Goal: Task Accomplishment & Management: Manage account settings

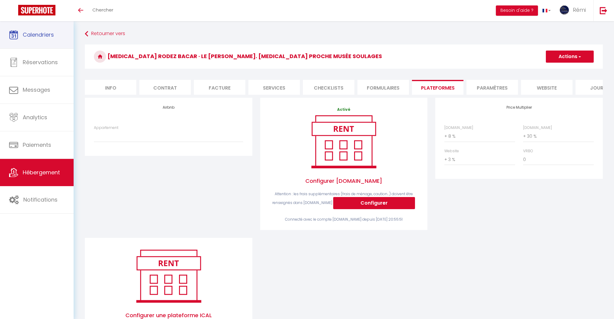
select select "+ 8 %"
select select "+ 30 %"
select select "+ 3 %"
click at [20, 36] on link "Calendriers" at bounding box center [37, 34] width 74 height 27
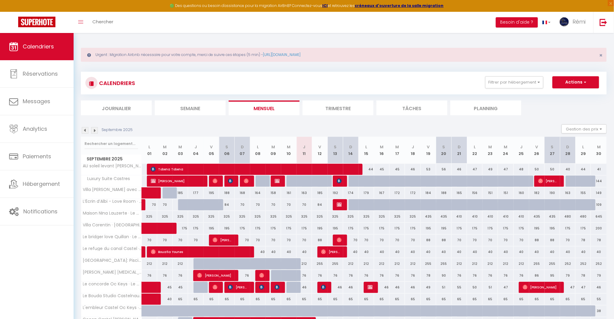
click at [494, 107] on li "Planning" at bounding box center [485, 108] width 71 height 15
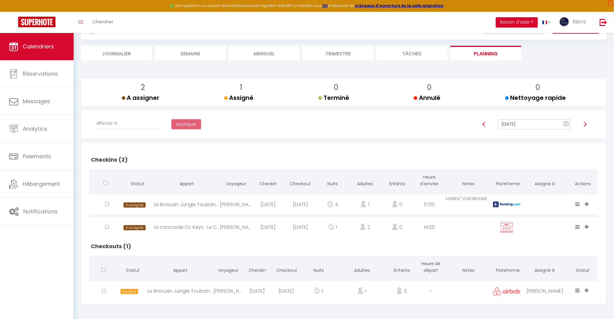
scroll to position [55, 0]
click at [230, 204] on div "[PERSON_NAME]" at bounding box center [236, 204] width 32 height 20
select select "1"
select select "0"
select select "1"
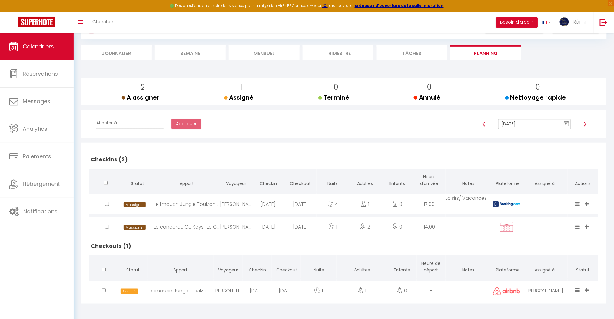
select select
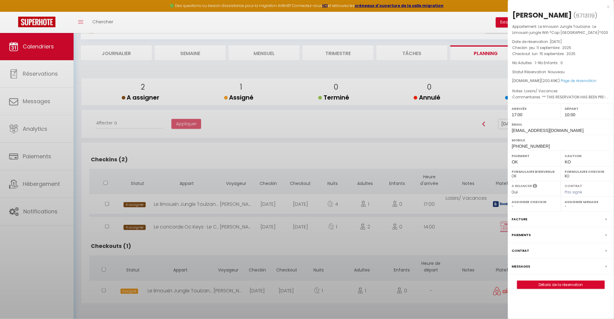
select select "24209"
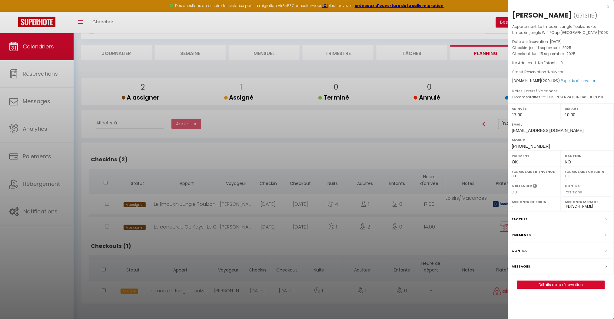
click at [521, 265] on label "Messages" at bounding box center [521, 267] width 18 height 6
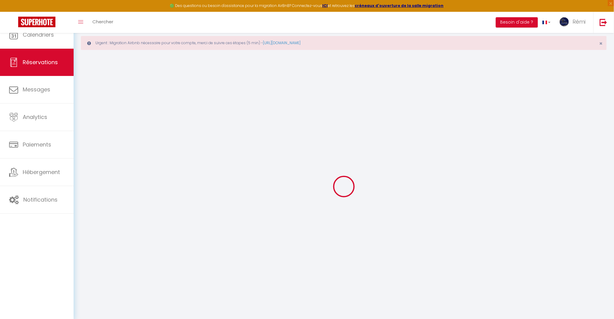
select select
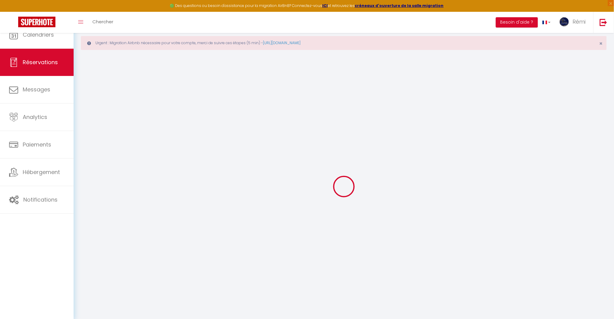
select select
checkbox input "false"
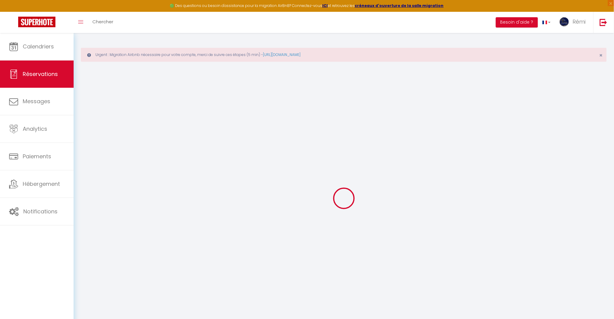
select select
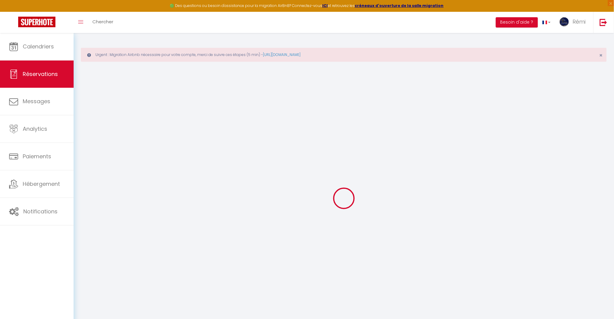
select select
checkbox input "false"
select select
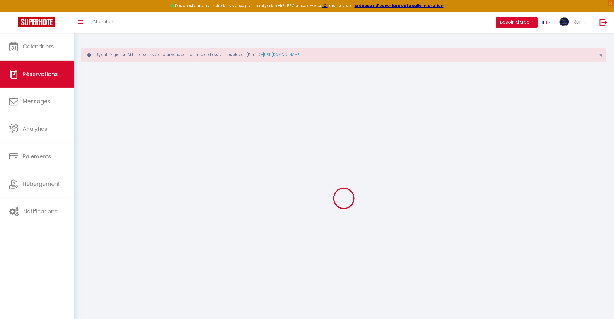
select select
checkbox input "false"
select select
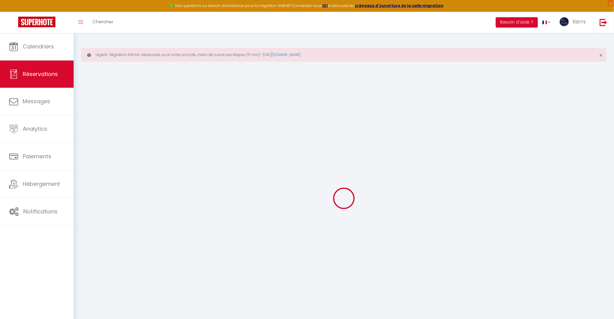
type input "[PERSON_NAME]"
type input "verheyen"
type input "[EMAIL_ADDRESS][DOMAIN_NAME]"
type input "[PHONE_NUMBER]"
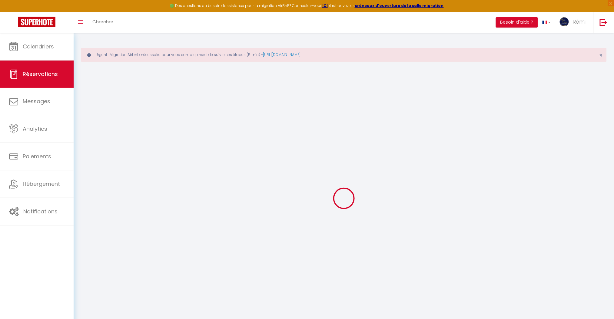
type input "[PHONE_NUMBER]"
type input "96740"
type input "74 [STREET_ADDRESS]"
type input "Kailua Kona"
select select "US"
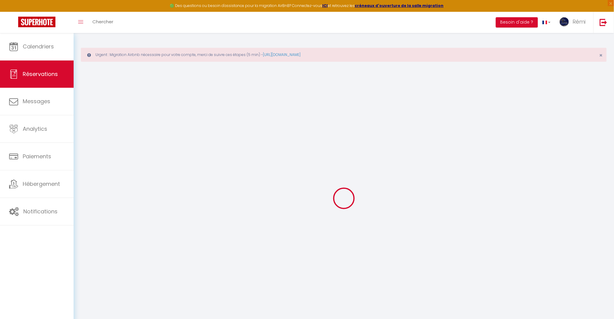
type input "35"
type input "46.13"
type input "43.22"
type input "2.81"
select select "30949"
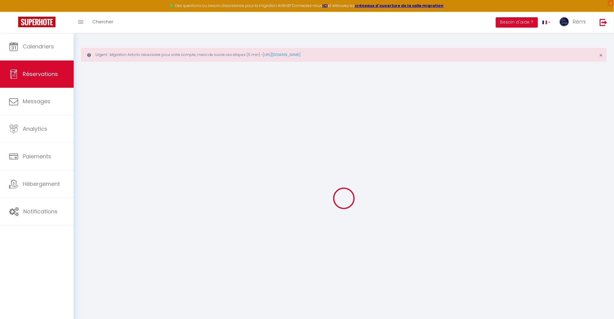
select select "1"
select select
type input "1"
select select "12"
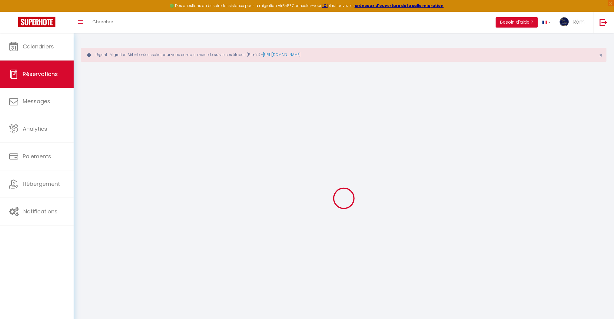
select select
type input "115.32"
checkbox input "false"
type input "0"
select select "2"
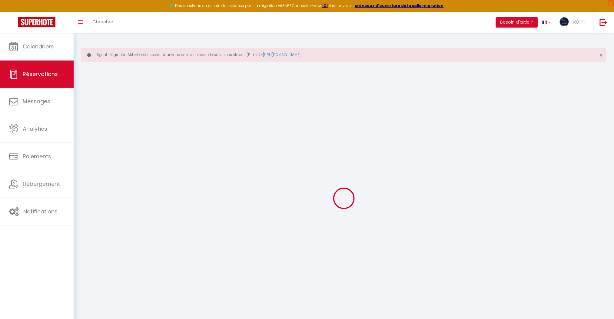
type input "27"
type input "0"
select index
select select
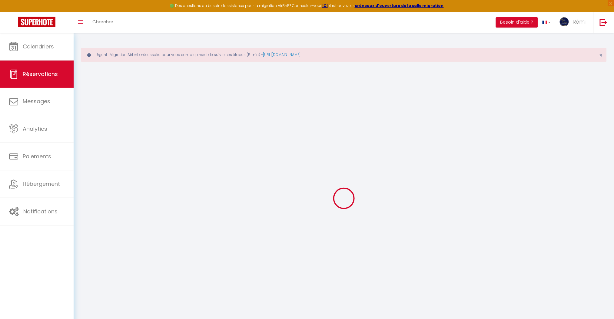
select select
select select "14"
checkbox input "false"
select index
select select
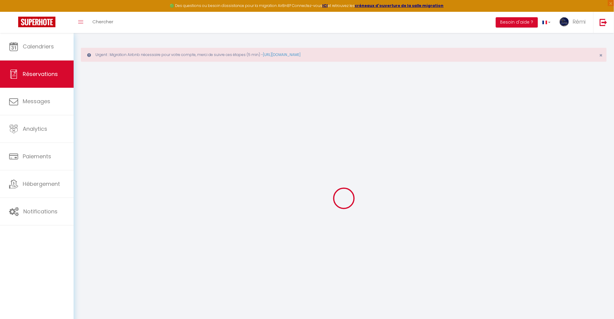
select select
checkbox input "false"
select index
select select
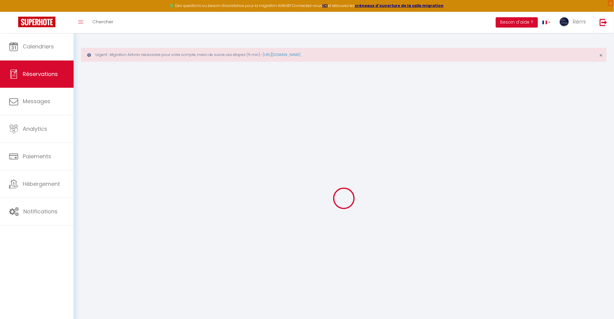
checkbox input "false"
select index "Loisirs/ Vacances"
type textarea "** THIS RESERVATION HAS BEEN PRE-PAID ** Hi, Is it possible to store my luggage…"
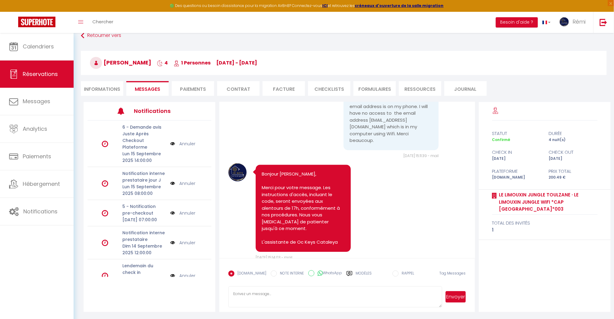
scroll to position [1439, 0]
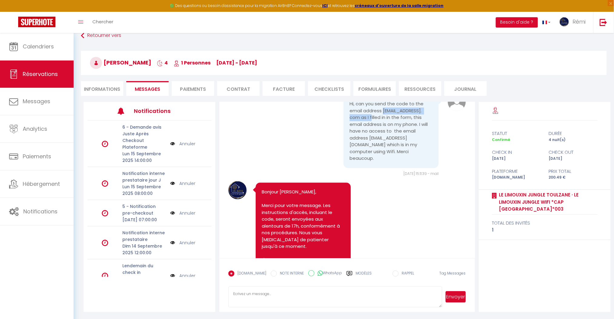
drag, startPoint x: 413, startPoint y: 172, endPoint x: 346, endPoint y: 169, distance: 67.0
click at [346, 168] on div "Hi, can you send the code to the email address [EMAIL_ADDRESS]. com as I filled…" at bounding box center [391, 132] width 95 height 74
copy pre "[EMAIL_ADDRESS]. com"
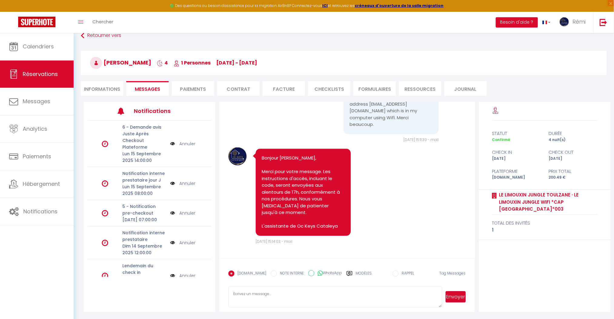
scroll to position [1520, 0]
click at [347, 272] on icon at bounding box center [350, 274] width 6 height 6
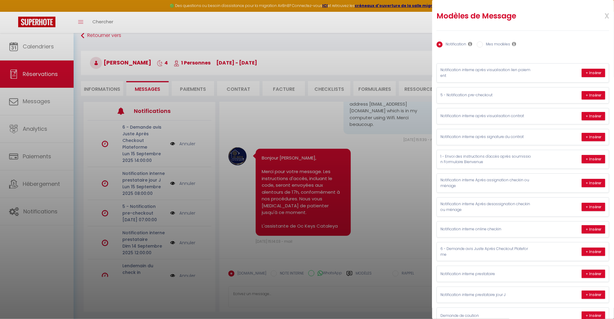
click at [490, 45] on label "Mes modèles" at bounding box center [496, 45] width 27 height 7
click at [483, 45] on input "Mes modèles" at bounding box center [480, 45] width 6 height 6
radio input "true"
radio input "false"
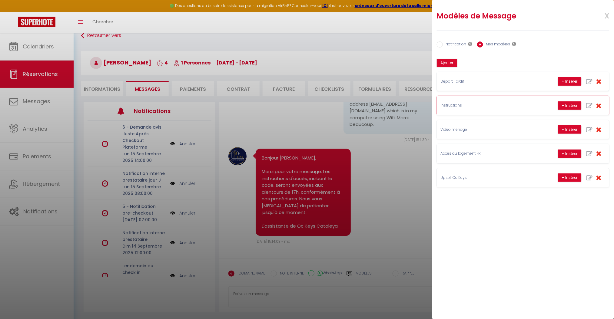
click at [483, 105] on p "Instructions" at bounding box center [486, 106] width 91 height 6
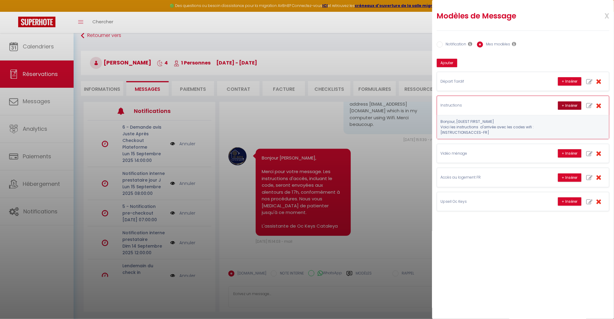
click at [562, 104] on button "+ Insérer" at bounding box center [570, 105] width 24 height 8
type textarea "Bonjour, [PERSON_NAME] les instructions d'arrivée avec les codes wifi : Le loge…"
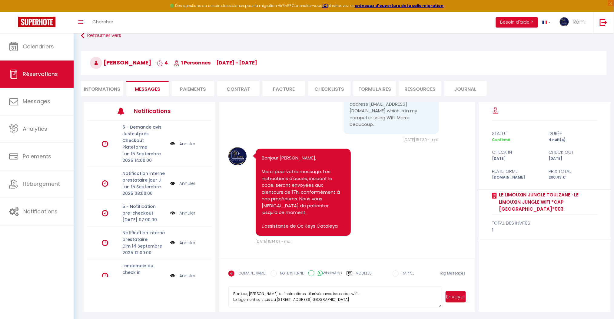
click at [425, 300] on textarea "Bonjour, [PERSON_NAME] les instructions d'arrivée avec les codes wifi : Le loge…" at bounding box center [335, 297] width 214 height 21
click at [461, 297] on button "Envoyer" at bounding box center [456, 297] width 20 height 12
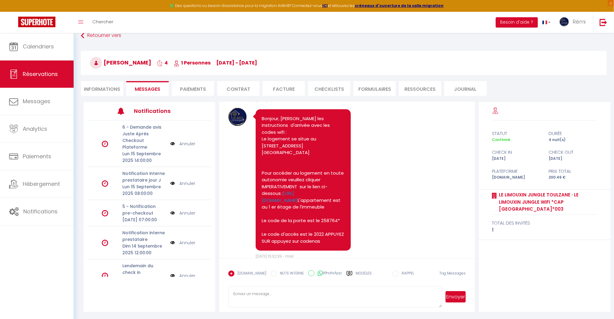
scroll to position [1710, 0]
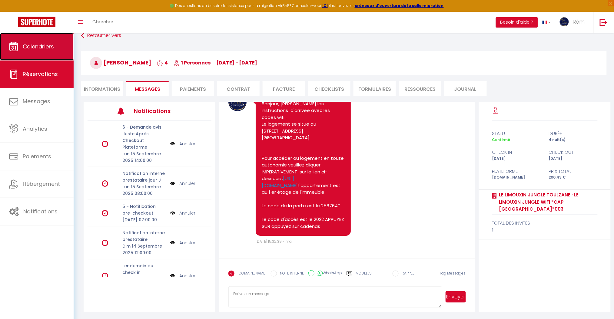
click at [35, 48] on span "Calendriers" at bounding box center [38, 47] width 31 height 8
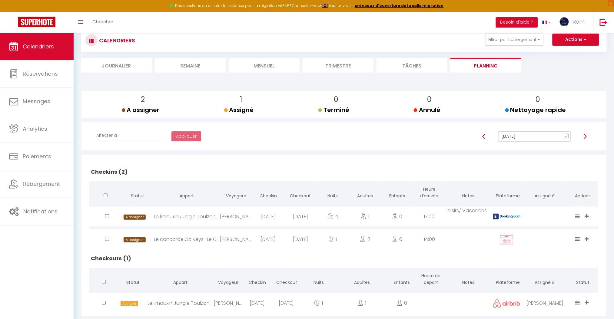
scroll to position [55, 0]
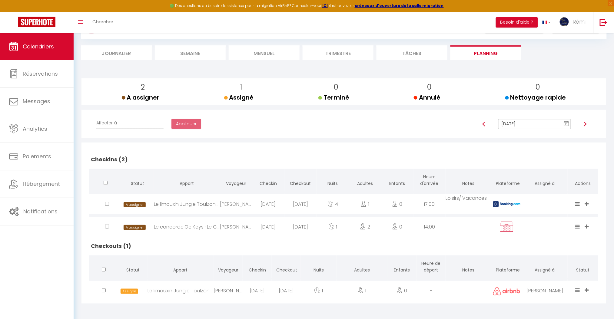
click at [218, 227] on div "Le concorde Oc Keys · Le Concorde*Bureau idéal pro et familles*001" at bounding box center [187, 227] width 66 height 20
select select "0"
select select "1"
select select
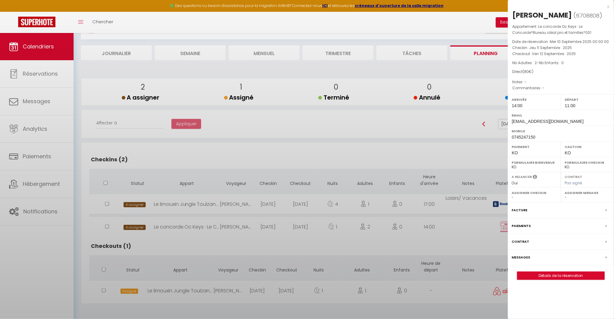
select select "18578"
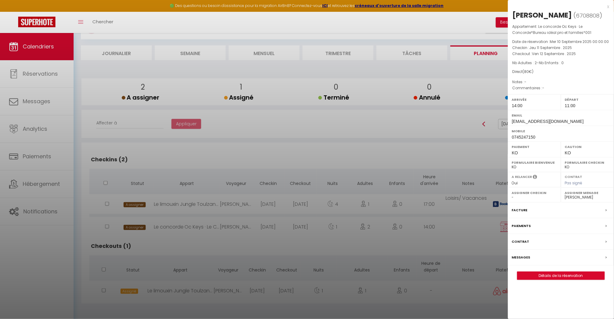
click at [478, 68] on div at bounding box center [307, 159] width 614 height 319
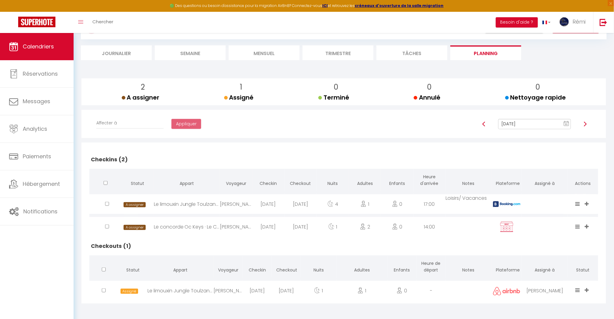
click at [588, 124] on img at bounding box center [585, 124] width 5 height 5
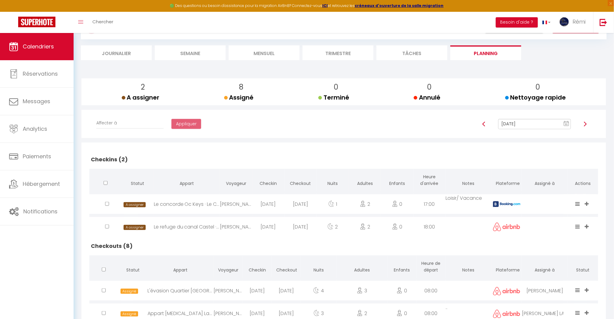
click at [487, 126] on img at bounding box center [484, 124] width 5 height 5
type input "[DATE]"
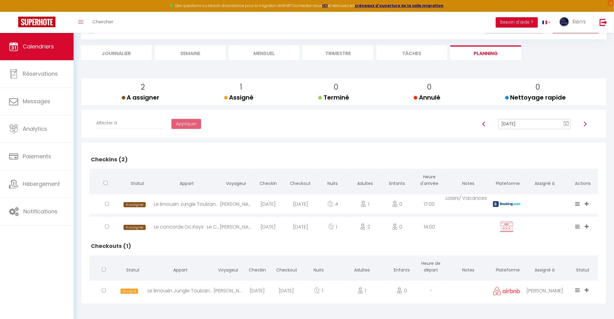
click at [214, 224] on div "Le concorde Oc Keys · Le Concorde*Bureau idéal pro et familles*001" at bounding box center [187, 227] width 66 height 20
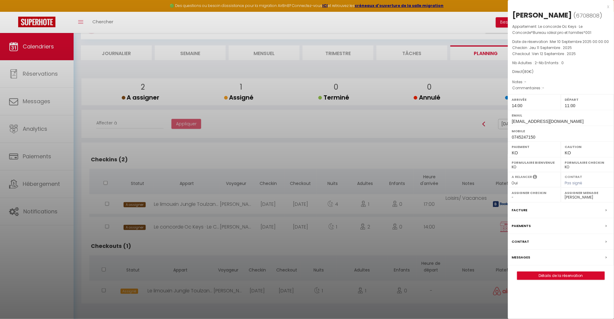
click at [238, 221] on div at bounding box center [307, 159] width 614 height 319
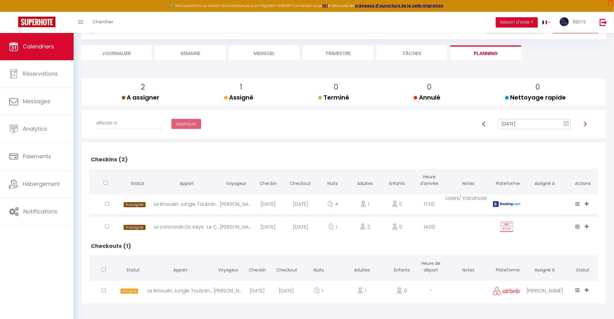
click at [299, 224] on div "[DATE]" at bounding box center [300, 227] width 32 height 20
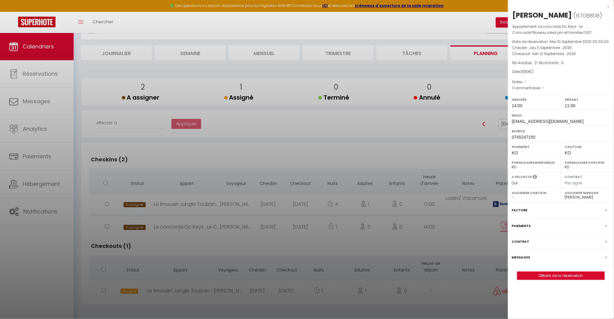
click at [373, 71] on div at bounding box center [307, 159] width 614 height 319
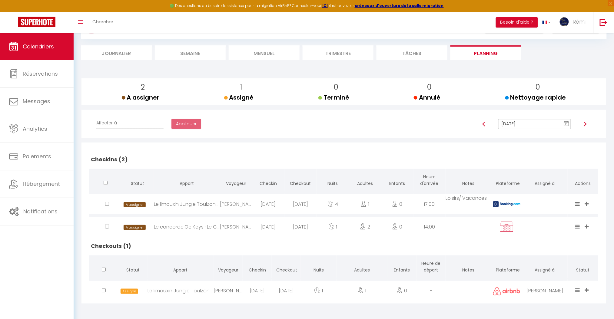
click at [207, 205] on div "Le limouxin Jungle Toulzane · Le Limouxin jungle Wifi *Cap [GEOGRAPHIC_DATA]*003" at bounding box center [187, 204] width 66 height 20
select select "24209"
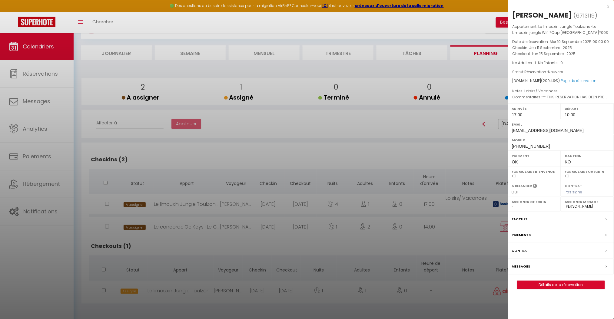
click at [524, 267] on label "Messages" at bounding box center [521, 267] width 18 height 6
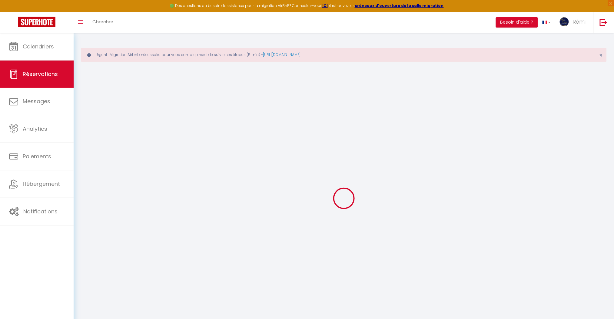
select select
checkbox input "false"
select index "Loisirs/ Vacances"
type textarea "** THIS RESERVATION HAS BEEN PRE-PAID ** Hi, Is it possible to store my luggage…"
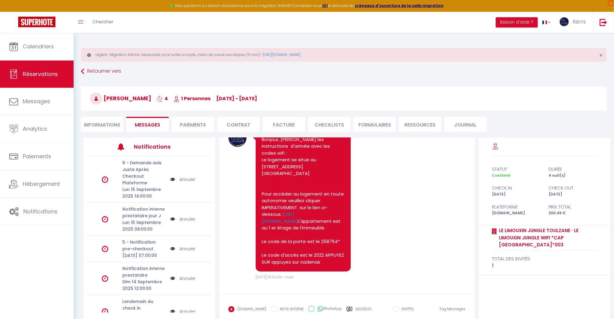
scroll to position [1710, 0]
click at [49, 46] on span "Calendriers" at bounding box center [38, 47] width 31 height 8
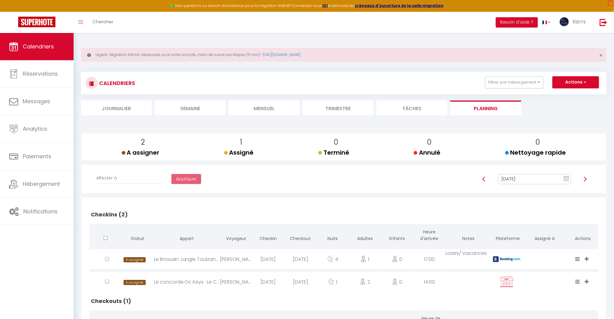
click at [246, 104] on li "Mensuel" at bounding box center [264, 108] width 71 height 15
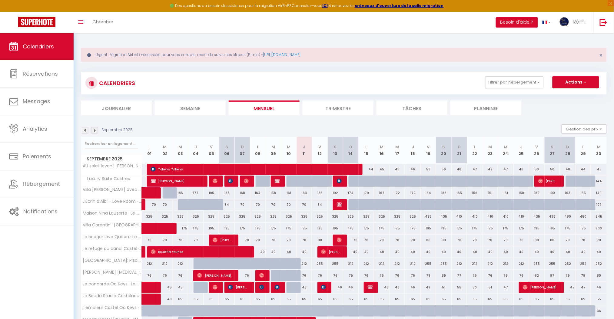
click at [485, 112] on li "Planning" at bounding box center [485, 108] width 71 height 15
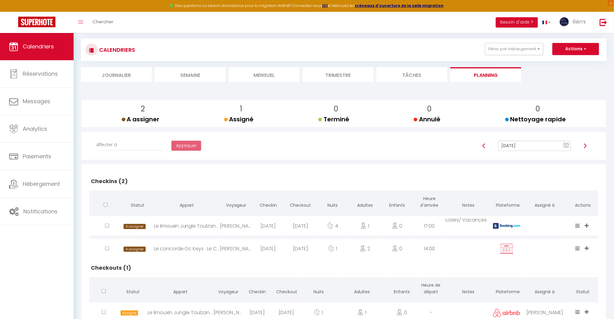
scroll to position [55, 0]
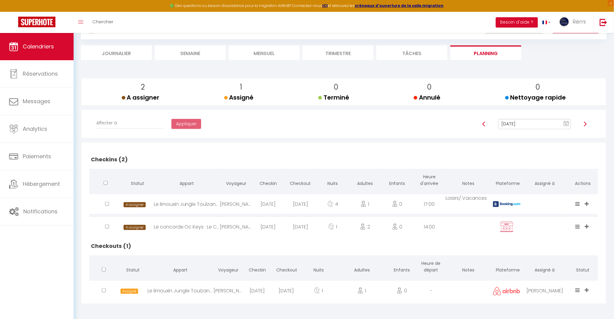
click at [245, 231] on div "[PERSON_NAME]" at bounding box center [236, 227] width 32 height 20
select select "0"
select select "1"
select select
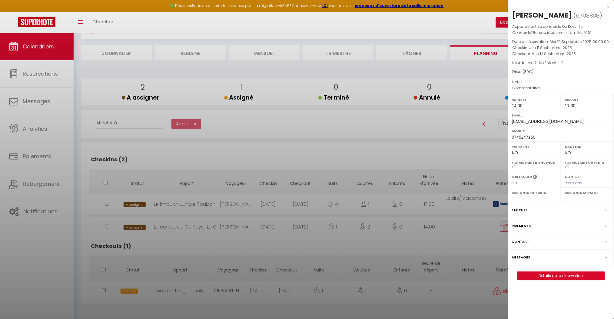
select select "18578"
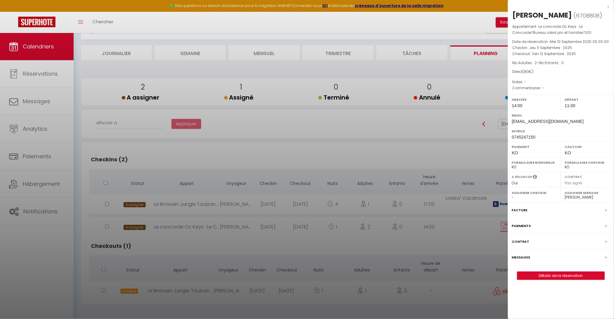
click at [579, 272] on div "Détails de la réservation" at bounding box center [561, 276] width 88 height 8
click at [578, 280] on button "Détails de la réservation" at bounding box center [561, 276] width 88 height 8
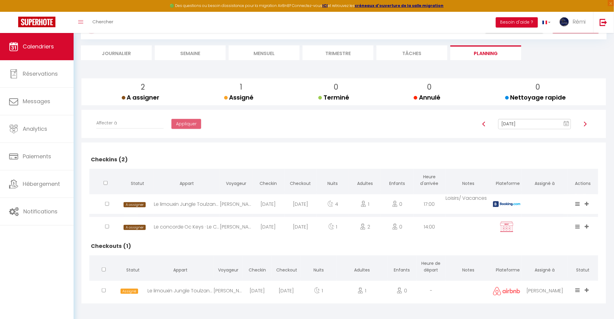
click at [161, 222] on div "Le concorde Oc Keys · Le Concorde*Bureau idéal pro et familles*001" at bounding box center [187, 227] width 66 height 20
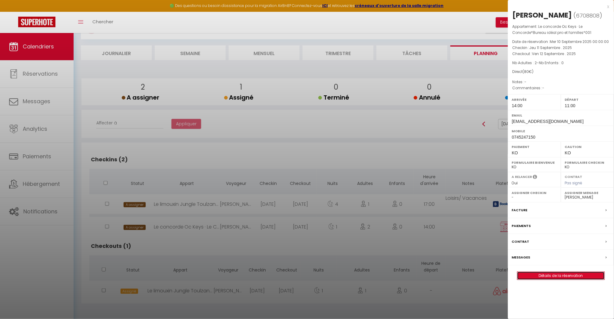
click at [529, 273] on link "Détails de la réservation" at bounding box center [560, 276] width 87 height 8
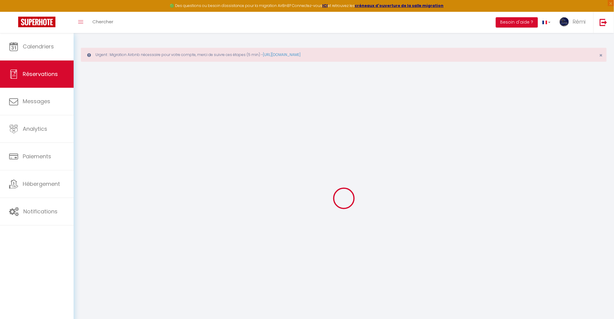
type input "[PERSON_NAME]"
type input "Benati"
type input "[EMAIL_ADDRESS][DOMAIN_NAME]"
type input "0745247150"
select select
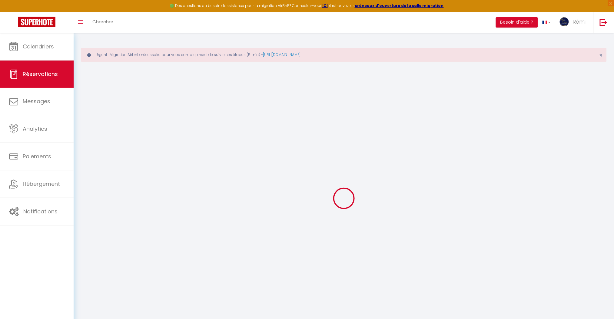
select select "31305"
select select "3"
type input "Jeu 11 Septembre 2025"
select select
type input "Ven 12 Septembre 2025"
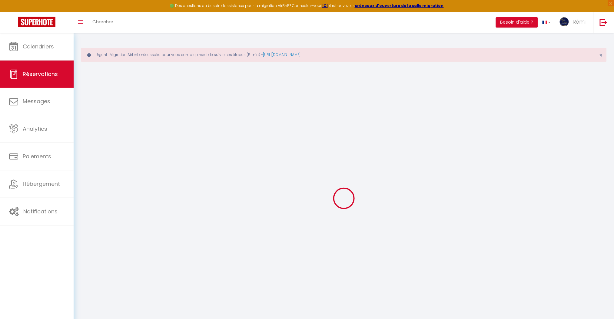
select select
type input "2"
select select "12"
select select
type input "55"
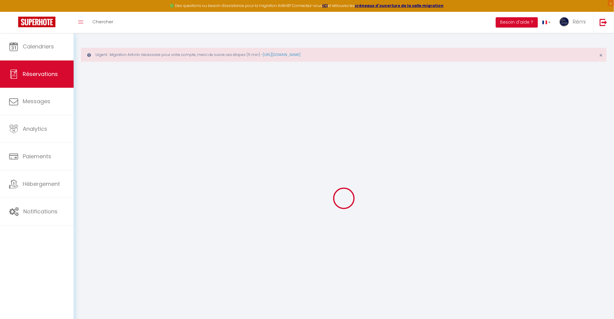
checkbox input "false"
type input "0"
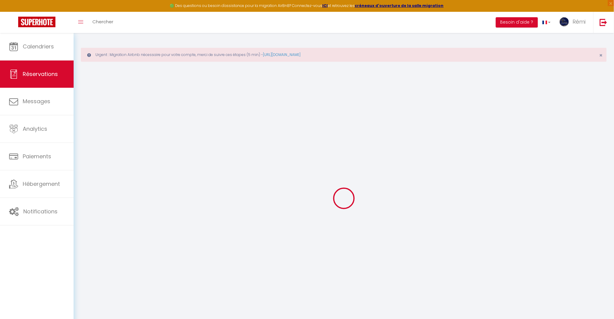
select index
select select
select select "14"
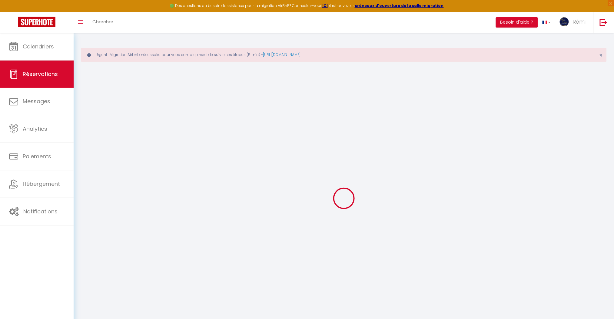
checkbox input "false"
select index
select select
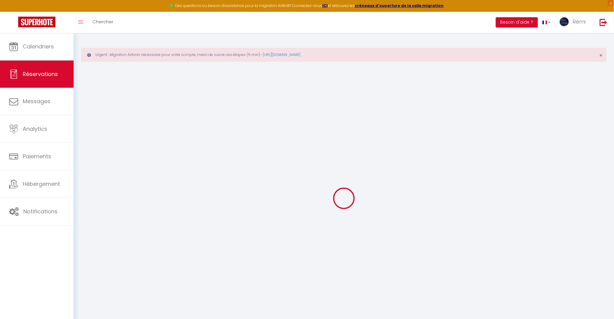
checkbox input "false"
select index
select select
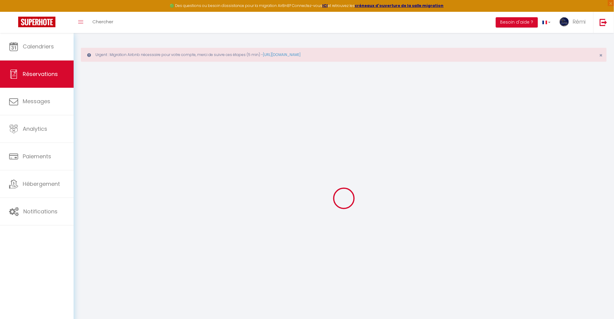
checkbox input "false"
select index
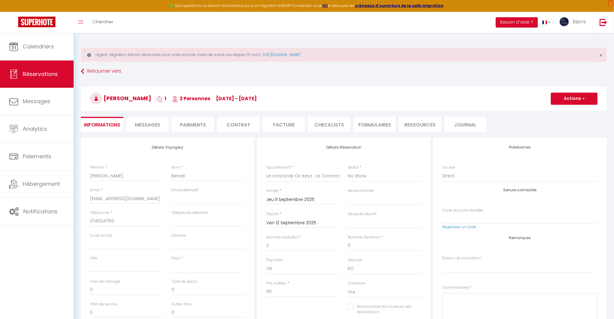
select select
type input "25"
select select
checkbox input "false"
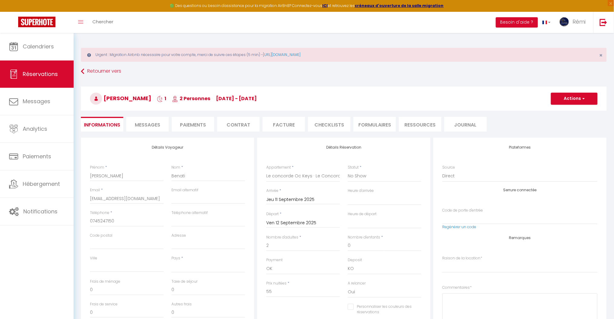
select index
select select
checkbox input "false"
select index
select select "14:00"
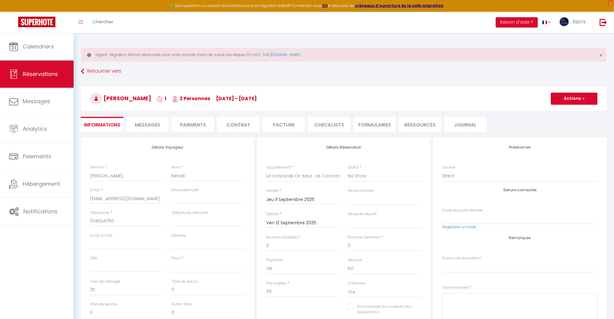
select select "11:00"
click at [560, 94] on button "Actions" at bounding box center [574, 99] width 47 height 12
click at [560, 125] on link "Supprimer" at bounding box center [568, 128] width 48 height 8
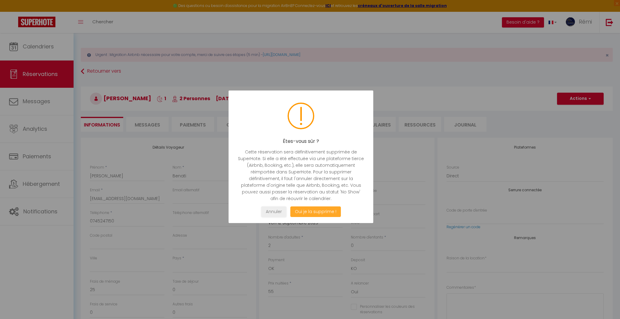
click at [333, 213] on button "Oui je la supprime !" at bounding box center [316, 212] width 51 height 11
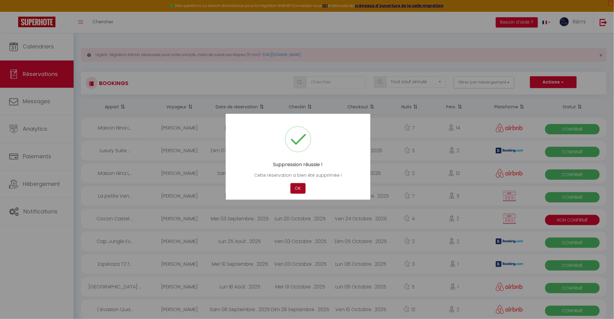
click at [296, 189] on button "OK" at bounding box center [298, 188] width 15 height 11
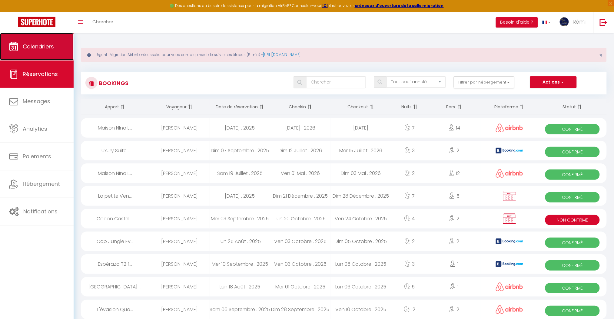
click at [56, 55] on link "Calendriers" at bounding box center [37, 46] width 74 height 27
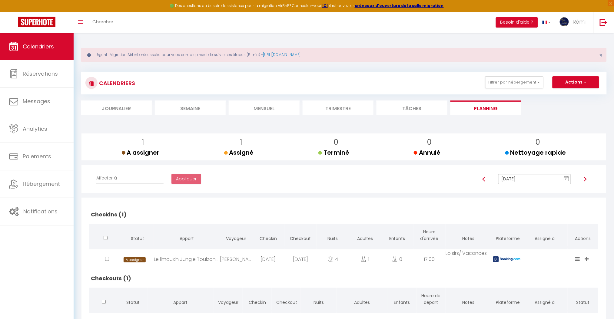
click at [265, 117] on div "CALENDRIERS Filtrer par hébergement Location Rémi Le concorde Oc Keys · Le Conc…" at bounding box center [344, 205] width 526 height 279
click at [264, 113] on li "Mensuel" at bounding box center [264, 108] width 71 height 15
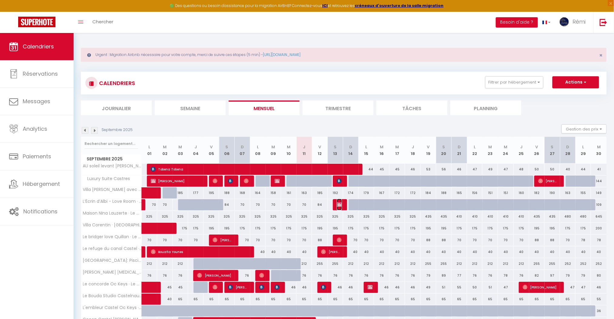
click at [337, 210] on span "[PERSON_NAME]" at bounding box center [339, 205] width 5 height 12
select select "OK"
select select "KO"
select select "1"
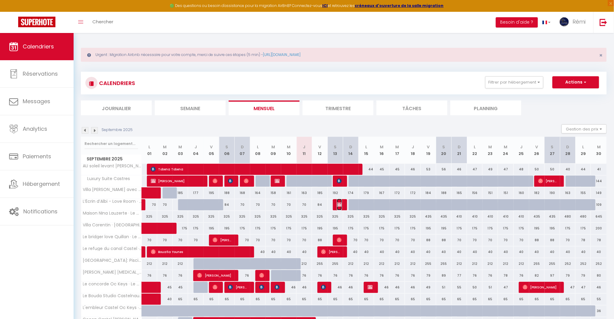
select select "1"
select select
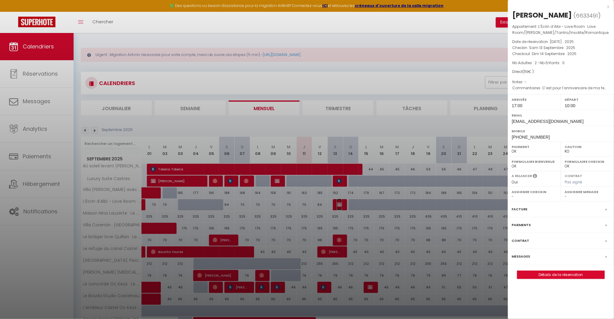
select select "43649"
click at [519, 256] on label "Messages" at bounding box center [521, 257] width 18 height 6
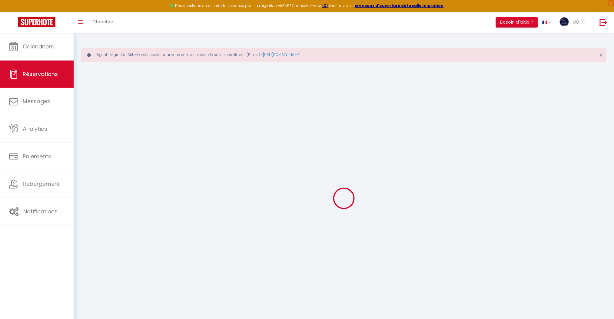
type input "Gilard"
type input "[PERSON_NAME]"
type input "[EMAIL_ADDRESS][DOMAIN_NAME]"
type input "[PHONE_NUMBER]"
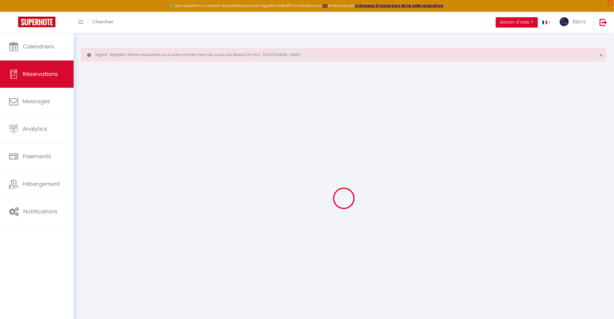
type input "[PHONE_NUMBER]"
type input "81120"
type input "[STREET_ADDRESS]"
type input "Lombers"
select select "FR"
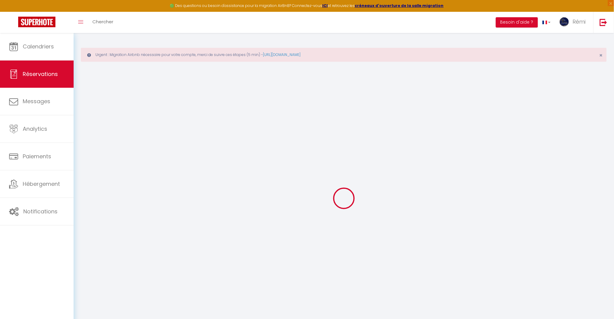
select select "59612"
select select "1"
type input "Sam 13 Septembre 2025"
select select
type input "Dim 14 Septembre 2025"
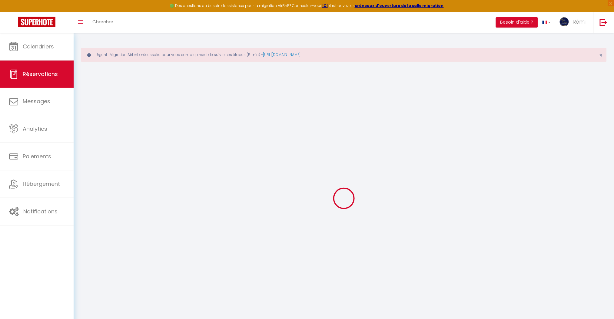
select select
type input "2"
select select "12"
select select
type input "84"
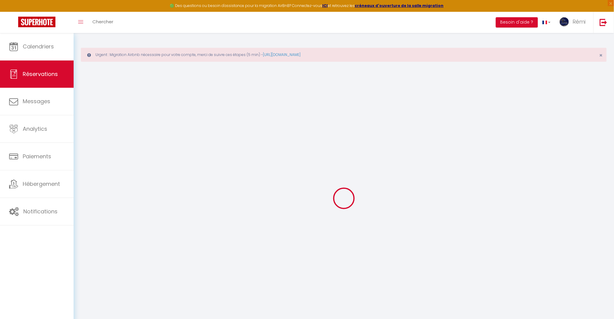
checkbox input "false"
type input "0"
type input "55"
type input "0"
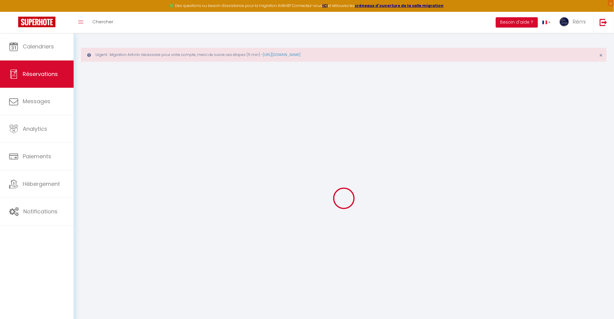
select select
select select "14"
checkbox input "false"
select select
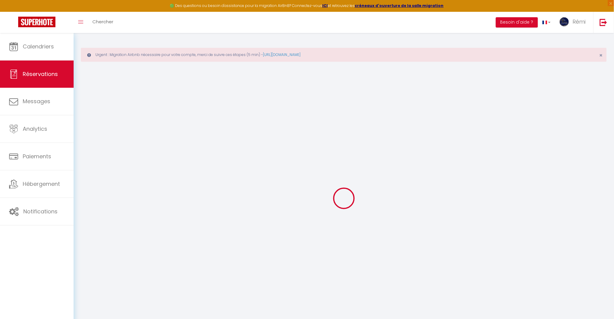
select select
checkbox input "false"
select select
checkbox input "false"
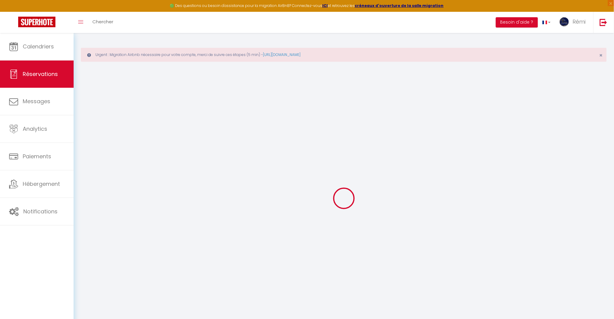
type textarea "C’est pour l’anniversaire de ma femme Merci ☺️"
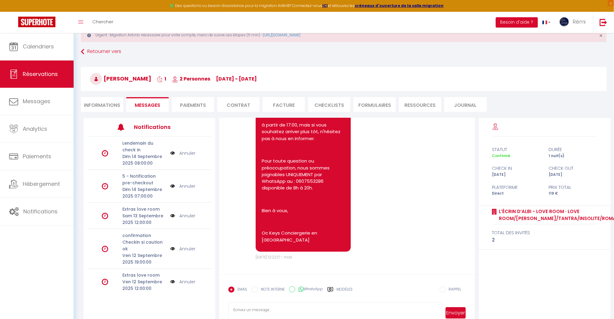
scroll to position [36, 0]
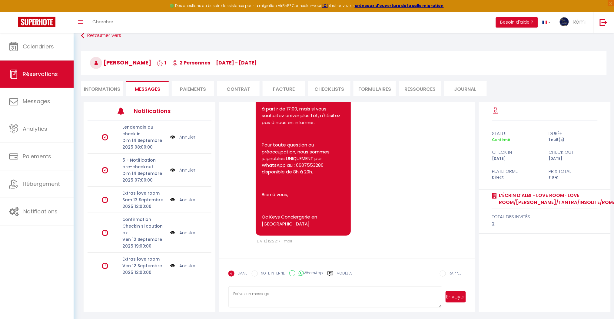
click at [310, 273] on label "WhatsApp" at bounding box center [309, 274] width 28 height 7
click at [295, 273] on input "WhatsApp" at bounding box center [292, 274] width 6 height 6
radio input "true"
radio input "false"
click at [306, 301] on textarea at bounding box center [335, 297] width 214 height 21
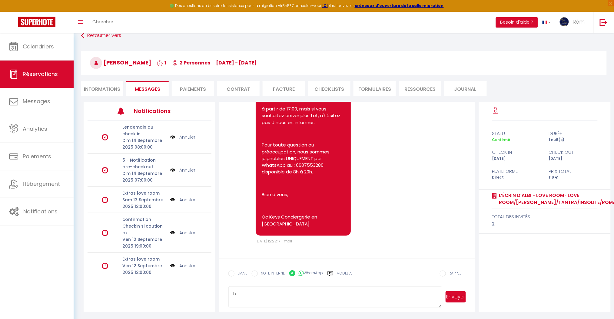
type textarea "b"
click at [448, 300] on button "Envoyer" at bounding box center [456, 297] width 20 height 12
click at [45, 44] on span "Calendriers" at bounding box center [38, 47] width 31 height 8
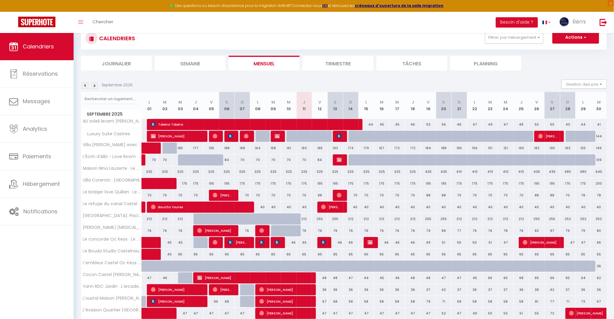
scroll to position [40, 0]
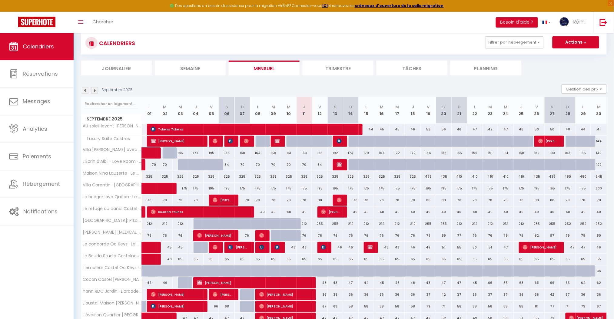
click at [318, 165] on div "84" at bounding box center [319, 164] width 15 height 11
type input "84"
select select "1"
type input "Ven 12 Septembre 2025"
type input "Sam 13 Septembre 2025"
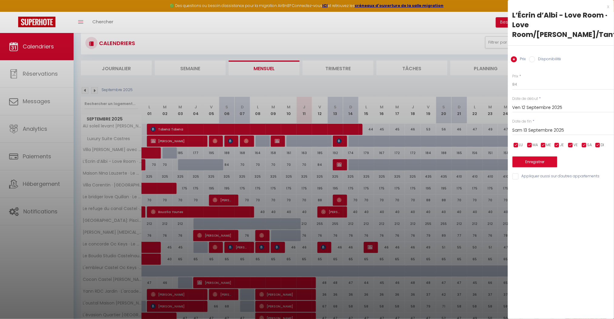
click at [548, 61] on label "Disponibilité" at bounding box center [548, 59] width 26 height 7
click at [535, 61] on input "Disponibilité" at bounding box center [532, 59] width 6 height 6
radio input "true"
radio input "false"
click at [549, 85] on select "Disponible Indisponible" at bounding box center [563, 85] width 101 height 12
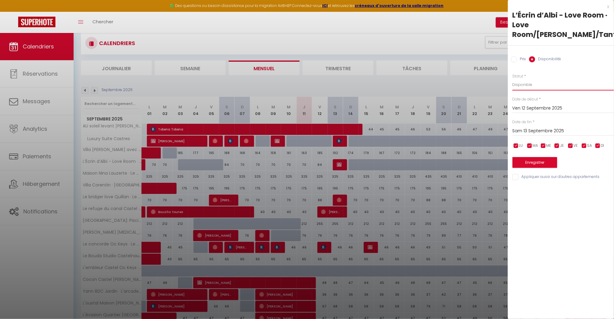
select select "0"
click at [513, 79] on select "Disponible Indisponible" at bounding box center [563, 85] width 101 height 12
click at [546, 167] on button "Enregistrer" at bounding box center [535, 162] width 45 height 11
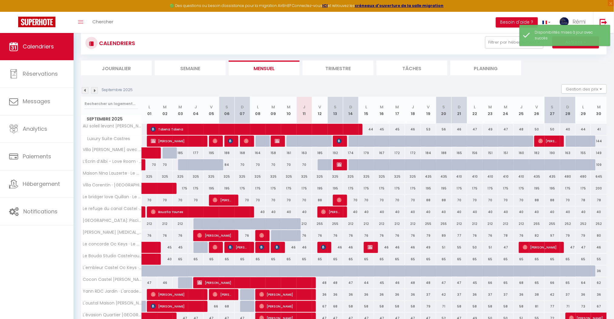
click at [387, 36] on div "CALENDRIERS Filtrer par hébergement Location Rémi Le concorde Oc Keys · Le Conc…" at bounding box center [344, 43] width 526 height 23
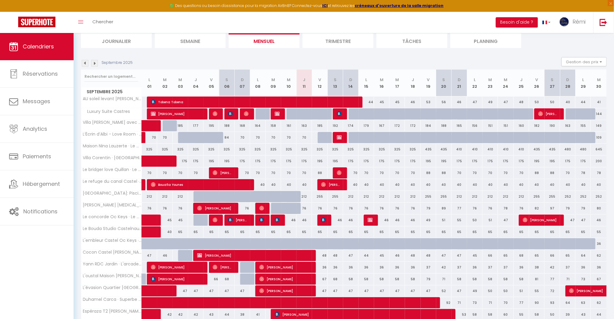
scroll to position [121, 0]
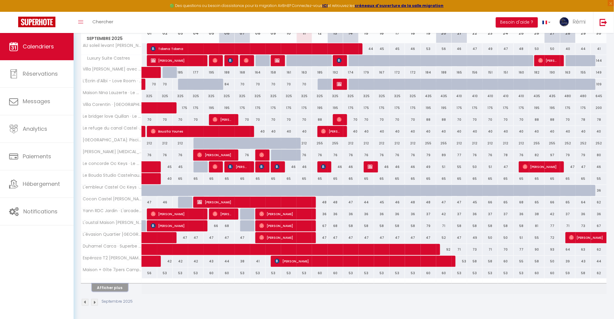
click at [125, 290] on button "Afficher plus" at bounding box center [110, 288] width 36 height 8
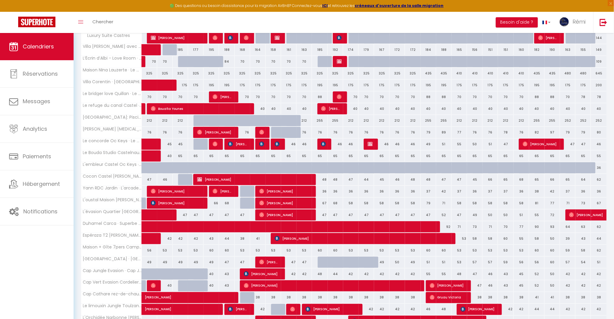
scroll to position [103, 0]
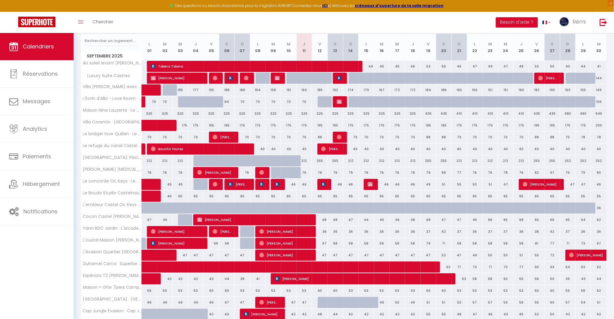
click at [305, 159] on div "212" at bounding box center [304, 160] width 15 height 11
select select "1"
type input "Jeu 11 Septembre 2025"
type input "Ven 12 Septembre 2025"
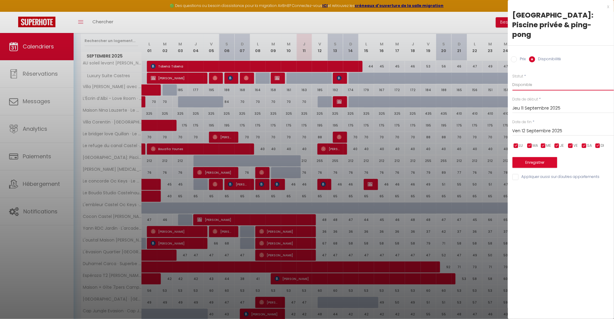
click at [537, 88] on select "Disponible Indisponible" at bounding box center [563, 85] width 101 height 12
select select "0"
click at [513, 79] on select "Disponible Indisponible" at bounding box center [563, 85] width 101 height 12
click at [547, 158] on button "Enregistrer" at bounding box center [535, 162] width 45 height 11
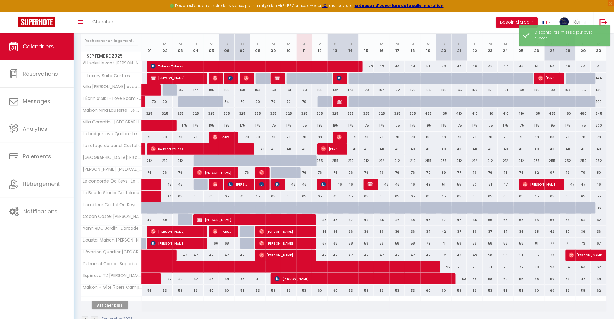
click at [56, 234] on div "Calendriers Réservations Messages Analytics Paiements Hébergement Notifications" at bounding box center [37, 182] width 74 height 299
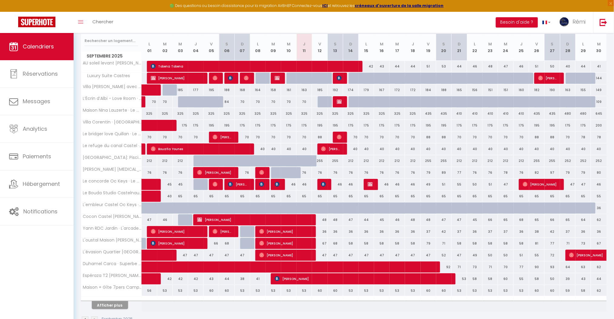
click at [351, 89] on div "174" at bounding box center [350, 90] width 15 height 11
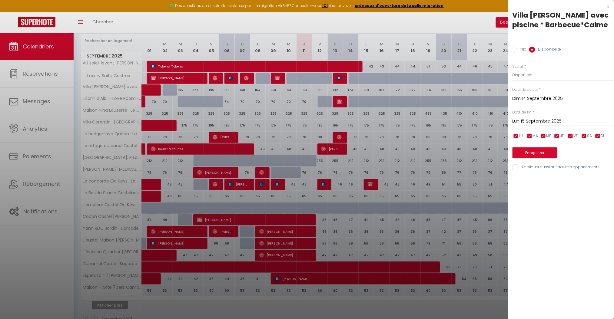
click at [548, 125] on input "Lun 15 Septembre 2025" at bounding box center [563, 122] width 101 height 8
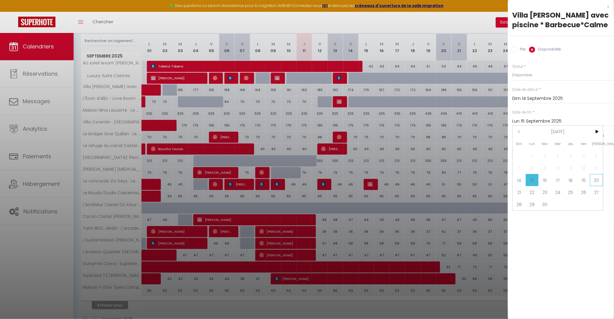
click at [596, 186] on span "20" at bounding box center [596, 180] width 13 height 12
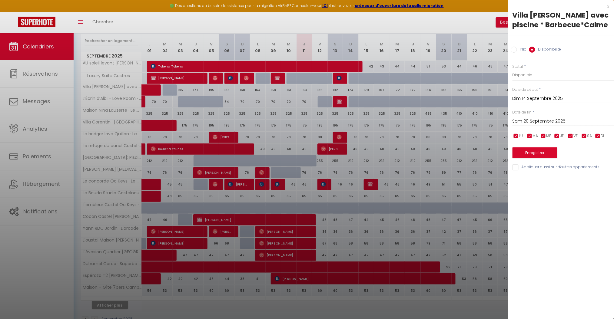
click at [520, 53] on label "Prix" at bounding box center [521, 50] width 9 height 7
click at [517, 53] on input "Prix" at bounding box center [514, 50] width 6 height 6
click at [516, 80] on input "174" at bounding box center [563, 74] width 101 height 11
click at [542, 158] on button "Enregistrer" at bounding box center [535, 152] width 45 height 11
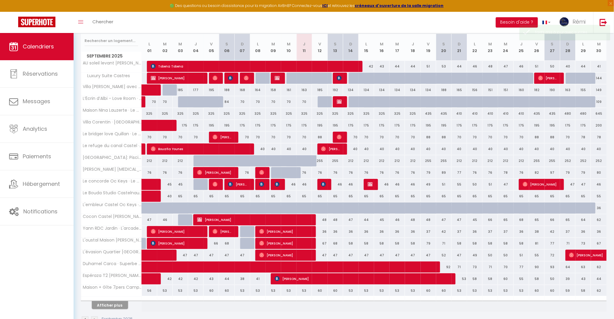
click at [446, 91] on div "188" at bounding box center [443, 90] width 15 height 11
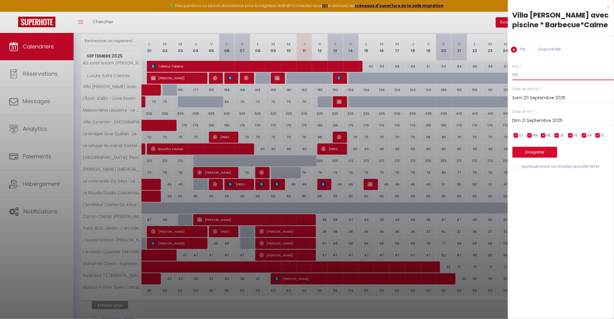
click at [517, 80] on input "188" at bounding box center [563, 74] width 101 height 11
click at [533, 158] on button "Enregistrer" at bounding box center [535, 152] width 45 height 11
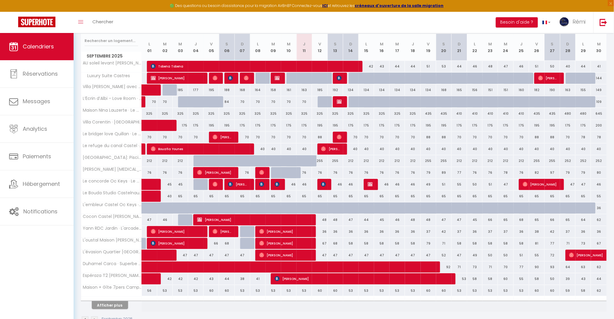
click at [333, 89] on div "192" at bounding box center [335, 90] width 15 height 11
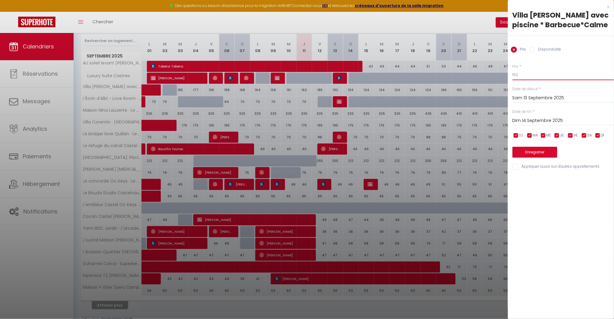
click at [517, 80] on input "192" at bounding box center [563, 74] width 101 height 11
click at [532, 158] on button "Enregistrer" at bounding box center [535, 152] width 45 height 11
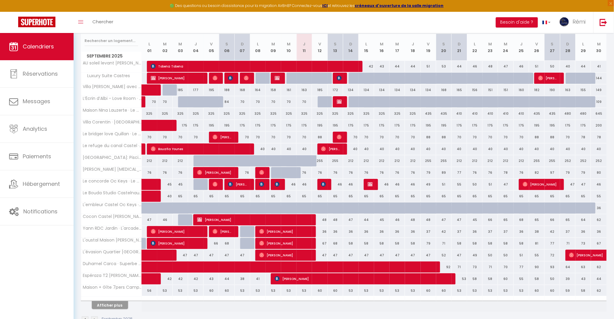
click at [476, 91] on div "156" at bounding box center [474, 90] width 15 height 11
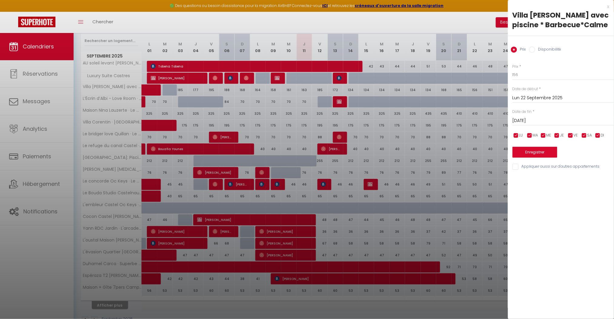
click at [563, 125] on input "[DATE]" at bounding box center [563, 121] width 101 height 8
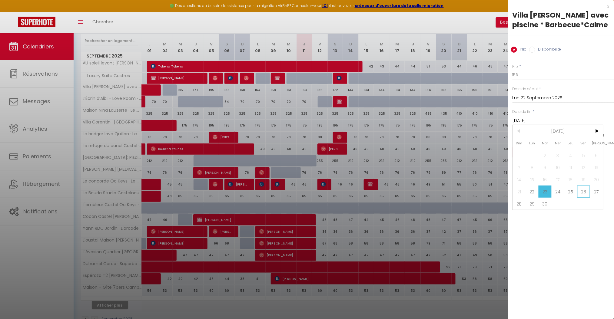
click at [579, 198] on span "26" at bounding box center [583, 192] width 13 height 12
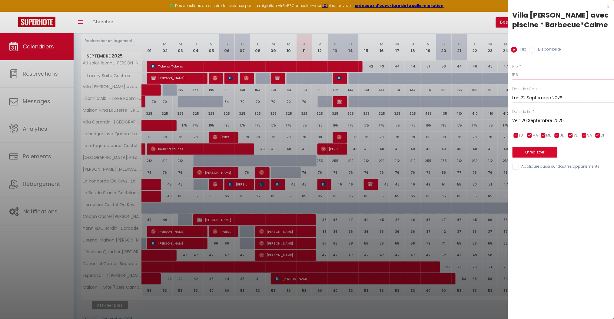
click at [524, 80] on input "156" at bounding box center [563, 74] width 101 height 11
drag, startPoint x: 517, startPoint y: 84, endPoint x: 565, endPoint y: 115, distance: 56.5
click at [518, 80] on input "156" at bounding box center [563, 74] width 101 height 11
click at [542, 158] on button "Enregistrer" at bounding box center [535, 152] width 45 height 11
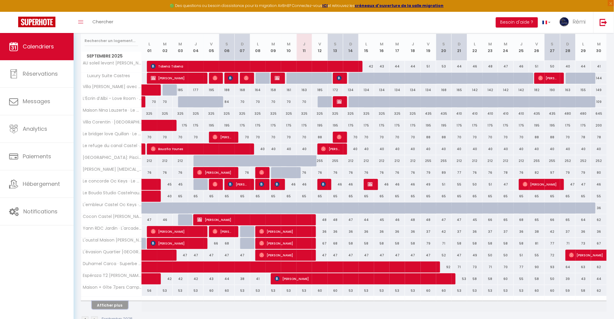
drag, startPoint x: 105, startPoint y: 307, endPoint x: 158, endPoint y: 240, distance: 85.6
click at [105, 307] on button "Afficher plus" at bounding box center [110, 305] width 36 height 8
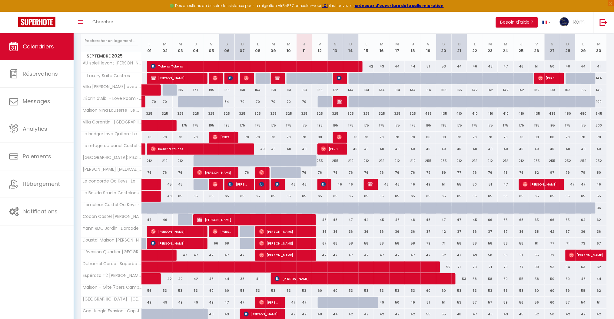
click at [367, 126] on div "175" at bounding box center [366, 125] width 15 height 11
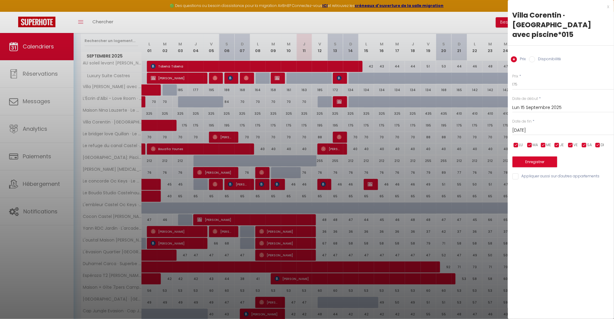
click at [530, 127] on input "[DATE]" at bounding box center [563, 131] width 101 height 8
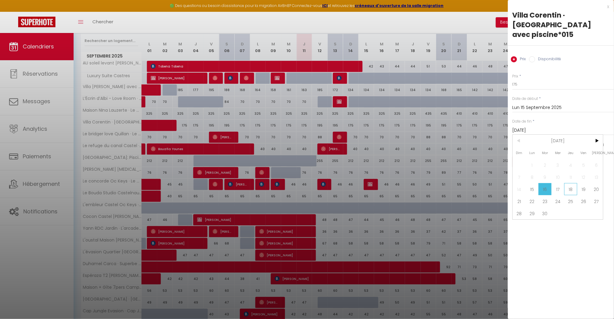
click at [576, 183] on span "18" at bounding box center [570, 189] width 13 height 12
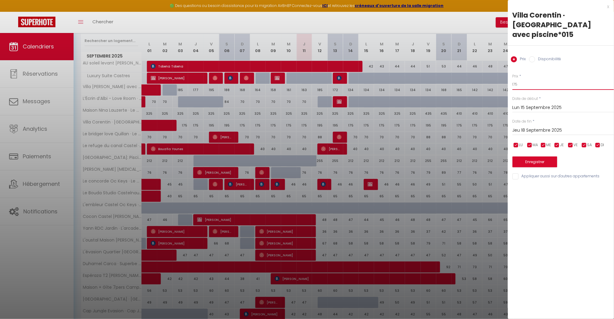
click at [515, 79] on input "175" at bounding box center [563, 84] width 101 height 11
click at [546, 157] on button "Enregistrer" at bounding box center [535, 162] width 45 height 11
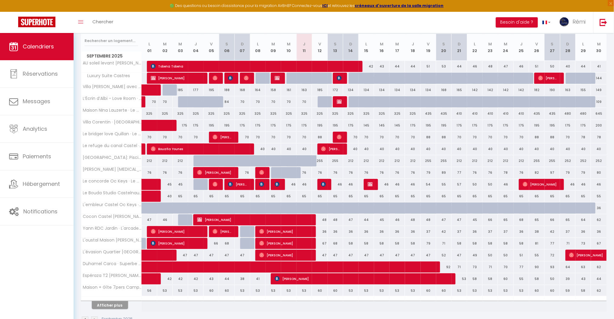
click at [426, 124] on div "195" at bounding box center [428, 125] width 15 height 11
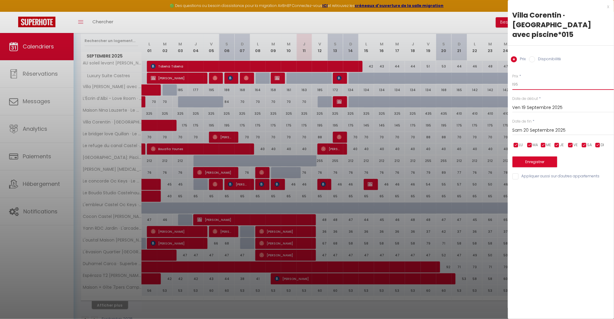
click at [517, 79] on input "195" at bounding box center [563, 84] width 101 height 11
click at [539, 127] on input "Sam 20 Septembre 2025" at bounding box center [563, 131] width 101 height 8
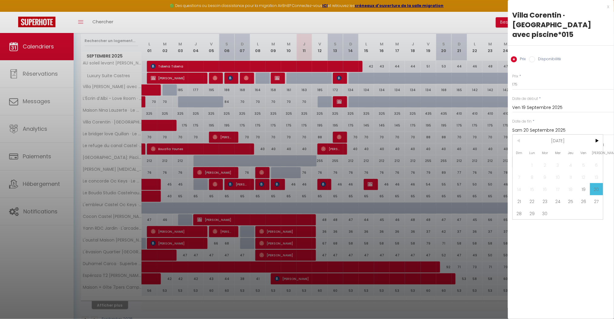
click at [539, 127] on input "Sam 20 Septembre 2025" at bounding box center [563, 131] width 101 height 8
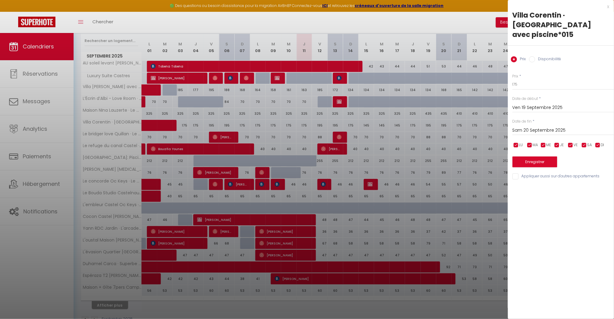
click at [539, 127] on input "Sam 20 Septembre 2025" at bounding box center [563, 131] width 101 height 8
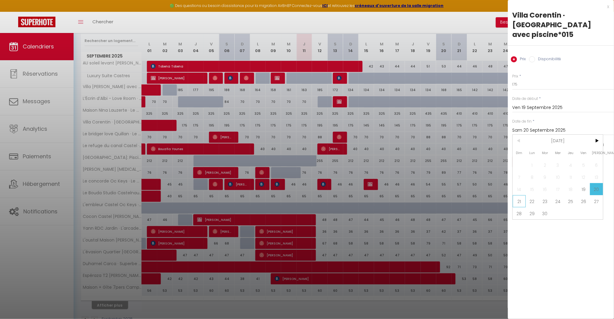
click at [523, 195] on span "21" at bounding box center [519, 201] width 13 height 12
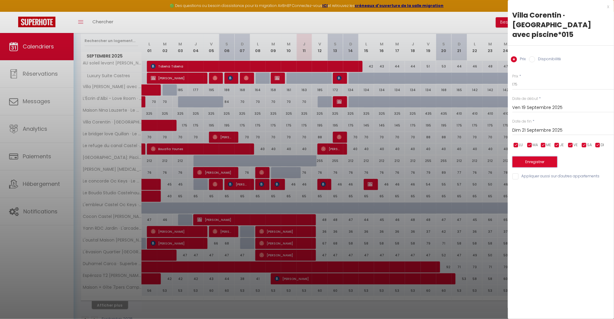
click at [540, 157] on button "Enregistrer" at bounding box center [535, 162] width 45 height 11
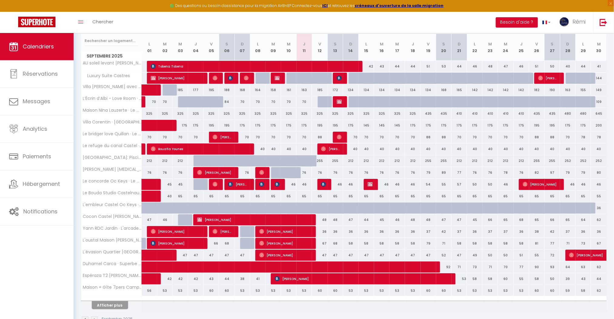
click at [412, 126] on div "175" at bounding box center [412, 125] width 15 height 11
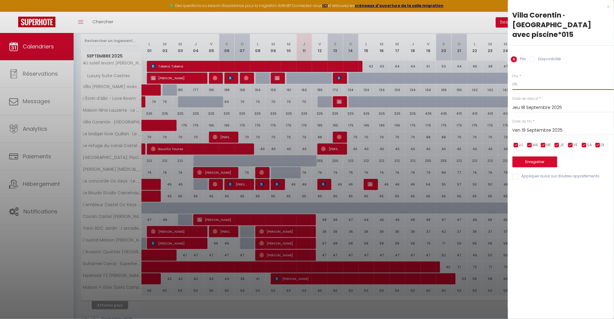
click at [516, 79] on input "175" at bounding box center [563, 84] width 101 height 11
click at [527, 157] on button "Enregistrer" at bounding box center [535, 162] width 45 height 11
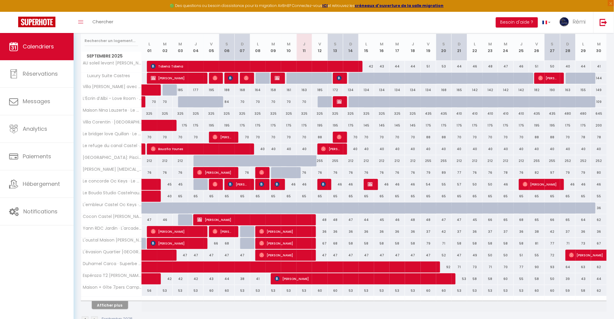
click at [461, 127] on div "175" at bounding box center [459, 125] width 15 height 11
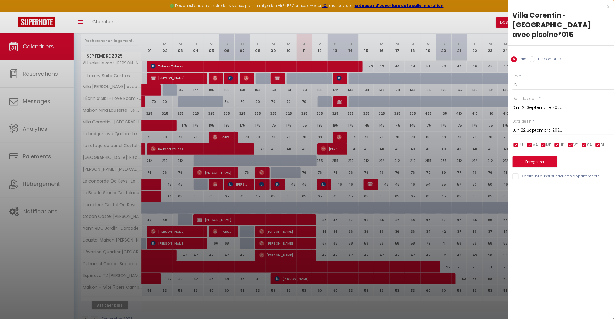
click at [538, 127] on input "Lun 22 Septembre 2025" at bounding box center [563, 131] width 101 height 8
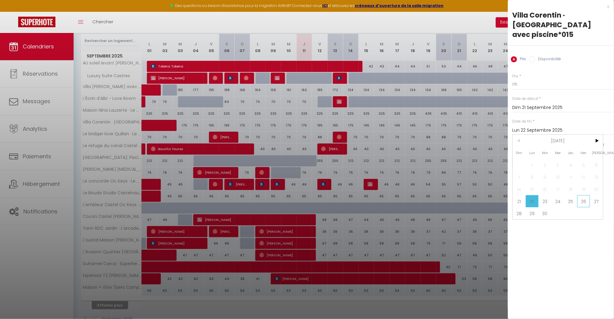
click at [579, 195] on span "26" at bounding box center [583, 201] width 13 height 12
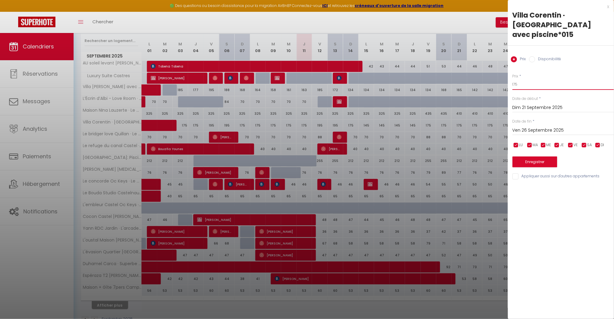
drag, startPoint x: 514, startPoint y: 74, endPoint x: 535, endPoint y: 86, distance: 24.1
click at [517, 79] on input "175" at bounding box center [563, 84] width 101 height 11
click at [540, 157] on button "Enregistrer" at bounding box center [535, 162] width 45 height 11
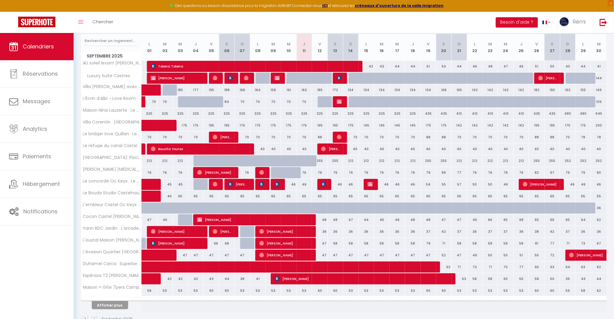
click at [537, 125] on div "195" at bounding box center [536, 125] width 15 height 11
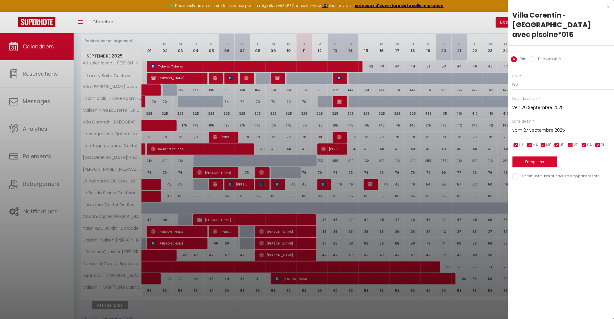
click at [537, 127] on input "Sam 27 Septembre 2025" at bounding box center [563, 131] width 101 height 8
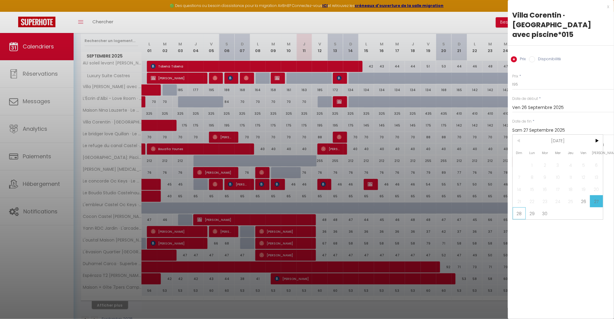
click at [519, 208] on span "28" at bounding box center [519, 214] width 13 height 12
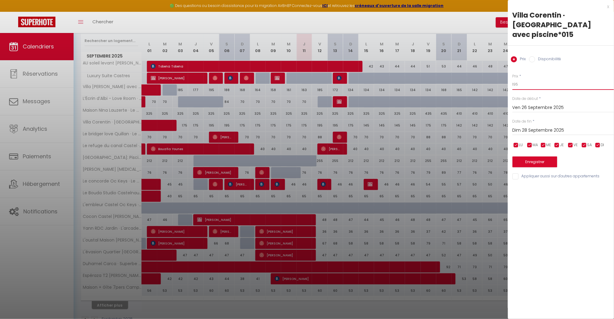
click at [515, 79] on input "195" at bounding box center [563, 84] width 101 height 11
click at [535, 157] on button "Enregistrer" at bounding box center [535, 162] width 45 height 11
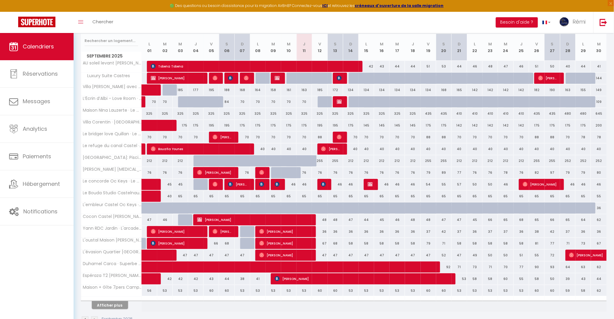
click at [571, 126] on div "175" at bounding box center [567, 125] width 15 height 11
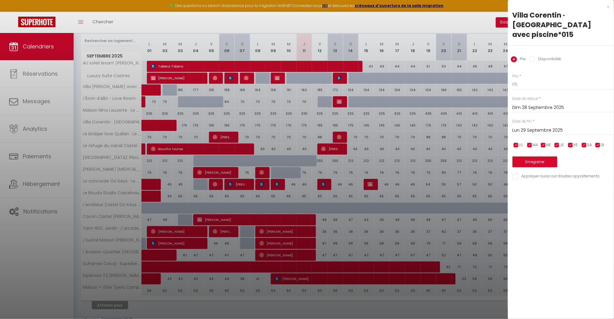
click at [583, 127] on input "Lun 29 Septembre 2025" at bounding box center [563, 131] width 101 height 8
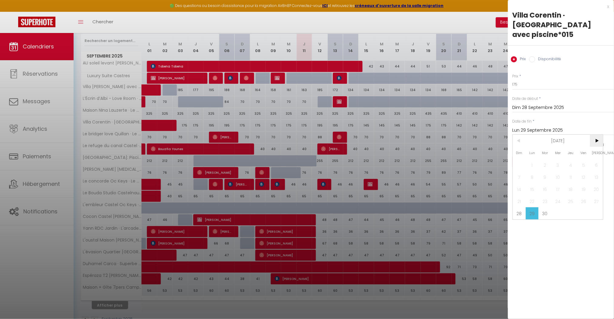
click at [597, 135] on span ">" at bounding box center [596, 141] width 13 height 12
click at [582, 159] on span "3" at bounding box center [583, 165] width 13 height 12
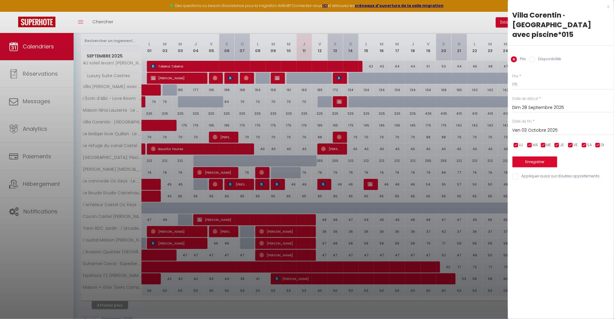
click at [586, 127] on input "Ven 03 Octobre 2025" at bounding box center [563, 131] width 101 height 8
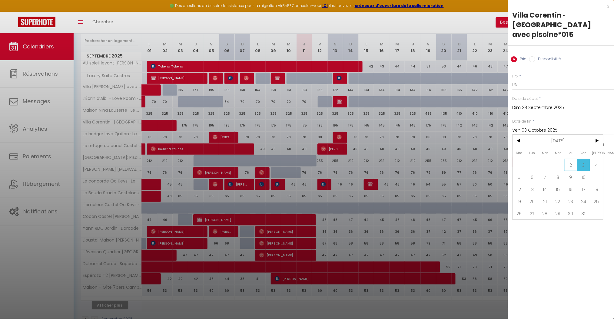
click at [571, 159] on span "2" at bounding box center [570, 165] width 13 height 12
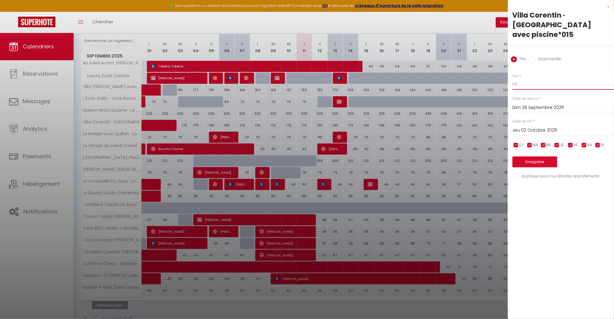
click at [516, 79] on input "175" at bounding box center [563, 84] width 101 height 11
click at [542, 157] on button "Enregistrer" at bounding box center [535, 162] width 45 height 11
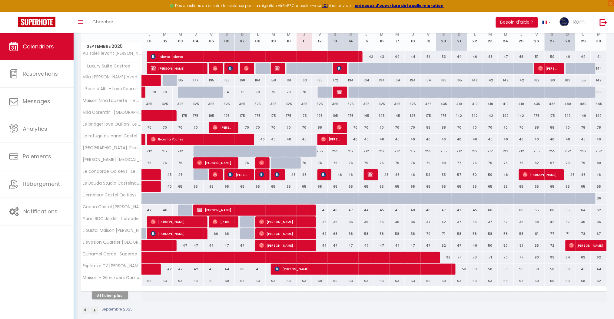
scroll to position [121, 0]
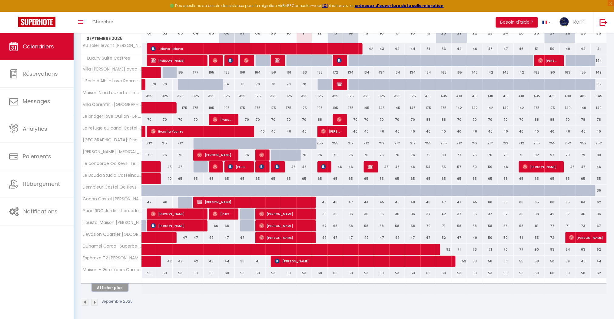
click at [119, 290] on button "Afficher plus" at bounding box center [110, 288] width 36 height 8
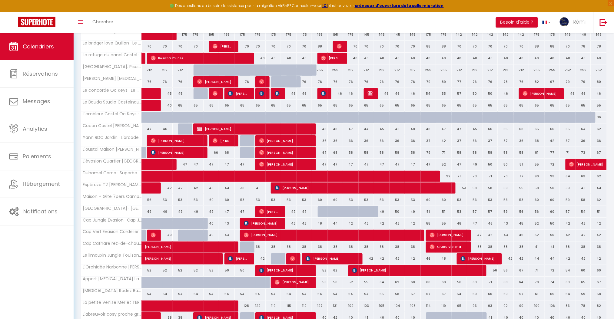
scroll to position [224, 0]
